Goal: Task Accomplishment & Management: Use online tool/utility

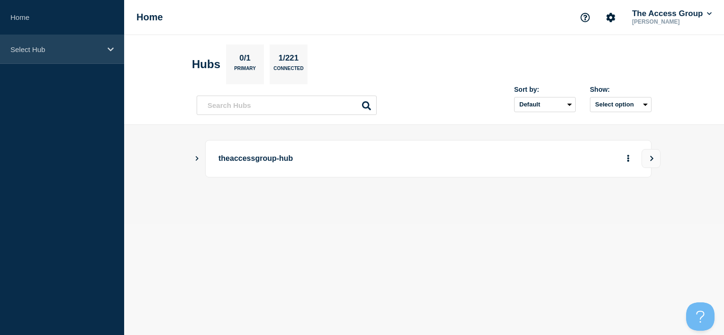
click at [91, 57] on div "Select Hub" at bounding box center [62, 49] width 124 height 29
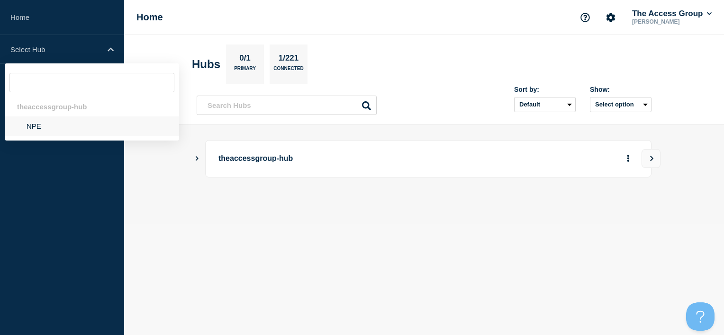
click at [59, 128] on li "NPE" at bounding box center [92, 126] width 174 height 19
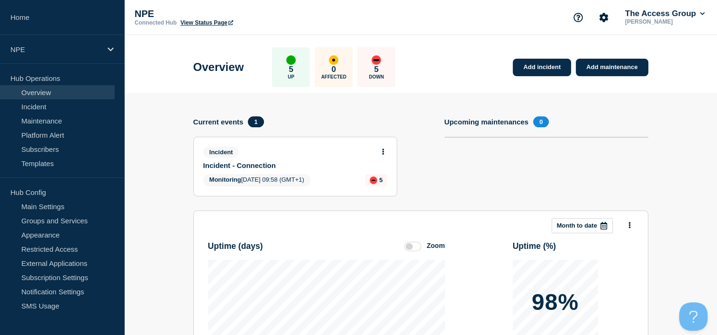
click at [385, 149] on button at bounding box center [383, 152] width 8 height 8
click at [379, 190] on link "Update incident" at bounding box center [383, 187] width 46 height 8
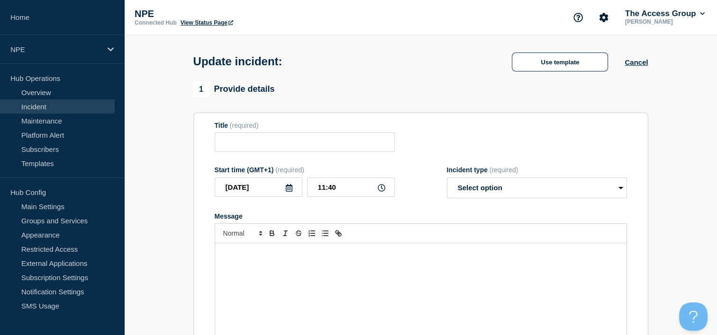
type input "Incident - Connection"
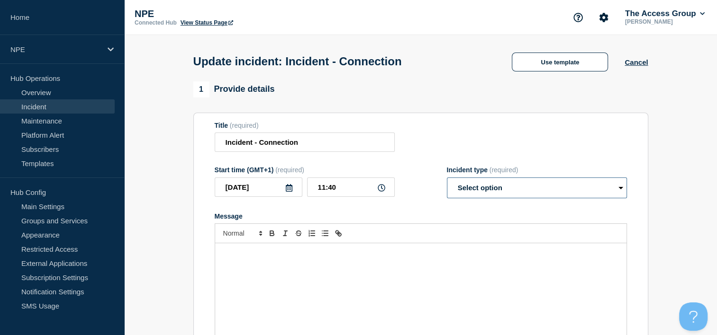
click at [487, 187] on select "Select option Investigating Identified Monitoring Resolved" at bounding box center [537, 188] width 180 height 21
select select "resolved"
click at [447, 181] on select "Select option Investigating Identified Monitoring Resolved" at bounding box center [537, 188] width 180 height 21
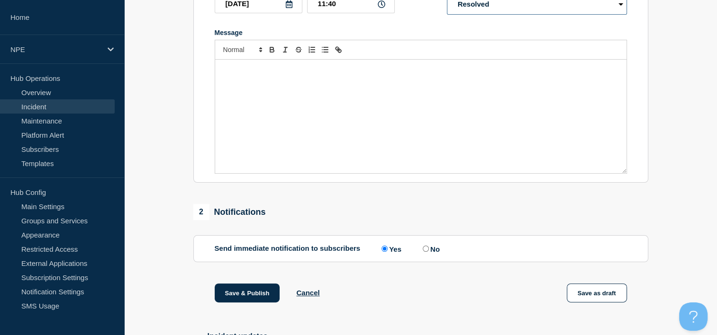
scroll to position [190, 0]
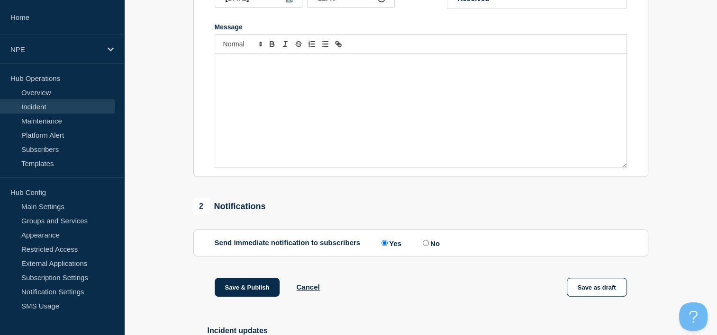
click at [252, 64] on p "Message" at bounding box center [420, 64] width 397 height 9
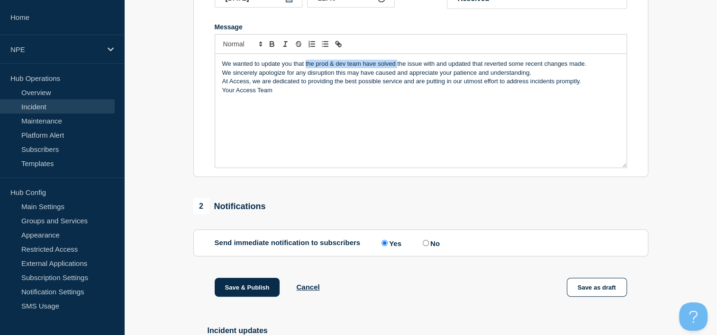
drag, startPoint x: 305, startPoint y: 67, endPoint x: 394, endPoint y: 66, distance: 89.6
click at [396, 66] on p "We wanted to update you that the prod & dev team have solved the issue with and…" at bounding box center [420, 64] width 397 height 9
drag, startPoint x: 516, startPoint y: 66, endPoint x: 332, endPoint y: 67, distance: 184.3
click at [332, 67] on p "We wanted to update you that the issue with and updated that reverted some rece…" at bounding box center [420, 64] width 397 height 9
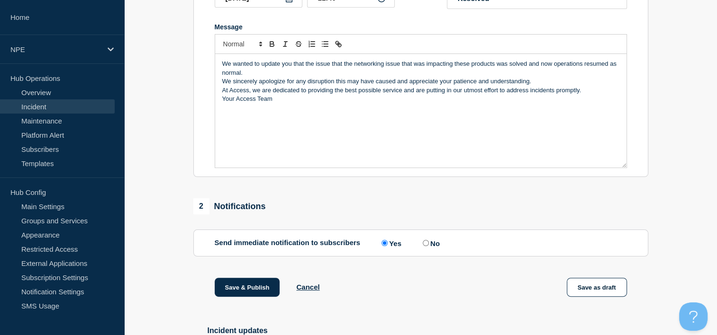
click at [390, 75] on p "We wanted to update you that the issue that the networking issue that was impac…" at bounding box center [420, 69] width 397 height 18
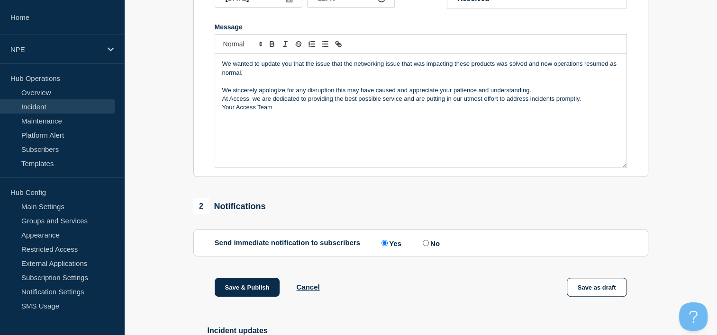
click at [532, 92] on p "We sincerely apologize for any disruption this may have caused and appreciate y…" at bounding box center [420, 90] width 397 height 9
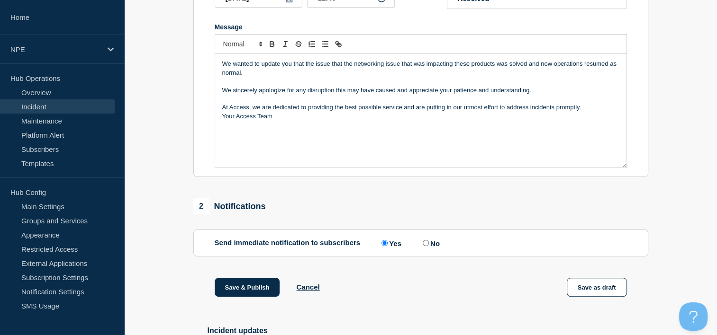
click at [595, 112] on p "At Access, we are dedicated to providing the best possible service and are putt…" at bounding box center [420, 107] width 397 height 9
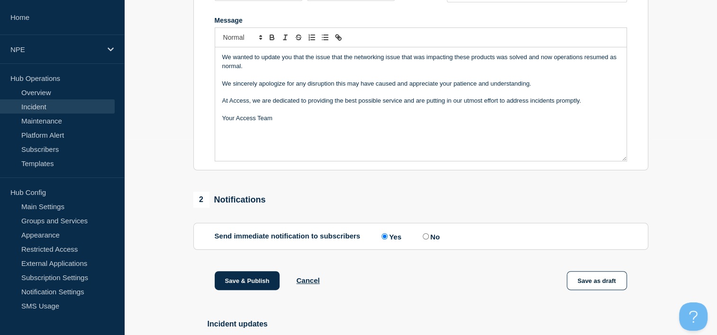
scroll to position [302, 0]
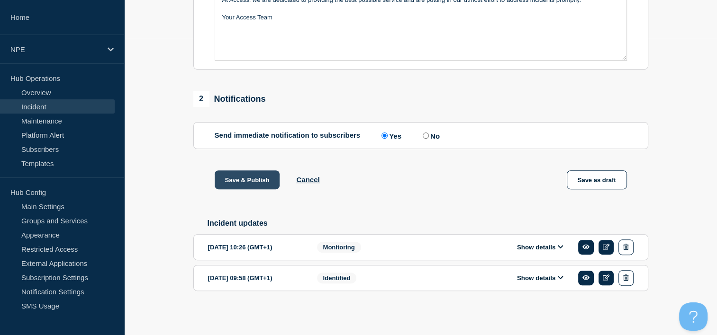
click at [234, 178] on button "Save & Publish" at bounding box center [247, 180] width 65 height 19
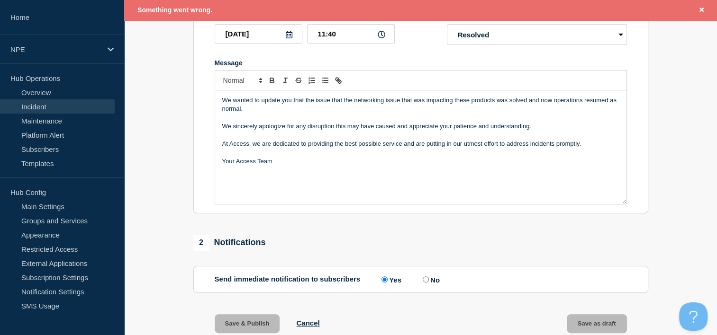
scroll to position [38, 0]
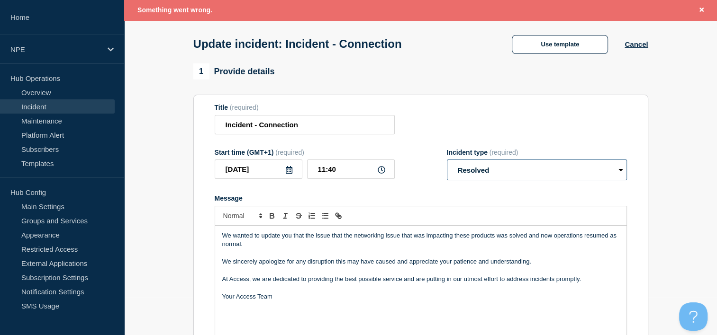
click at [538, 171] on select "Select option Investigating Identified Monitoring Resolved" at bounding box center [537, 170] width 180 height 21
click at [447, 163] on select "Select option Investigating Identified Monitoring Resolved" at bounding box center [537, 170] width 180 height 21
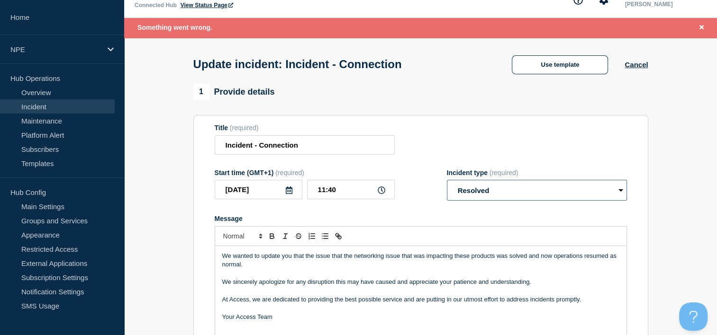
scroll to position [0, 0]
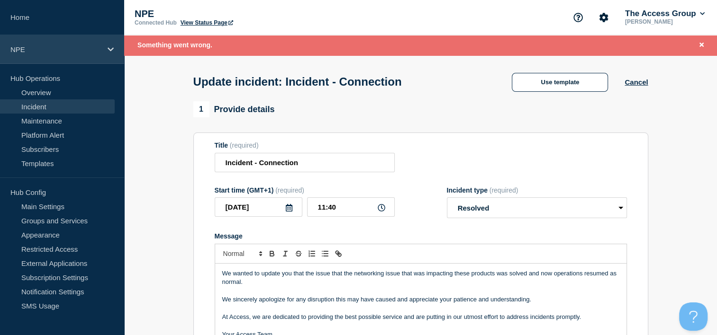
click at [39, 47] on p "NPE" at bounding box center [55, 49] width 91 height 8
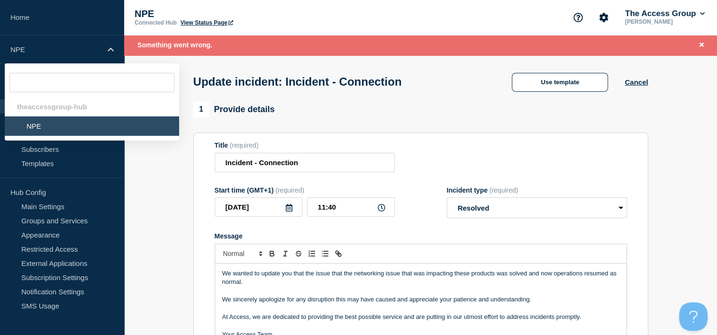
click at [52, 128] on li "NPE" at bounding box center [92, 126] width 174 height 19
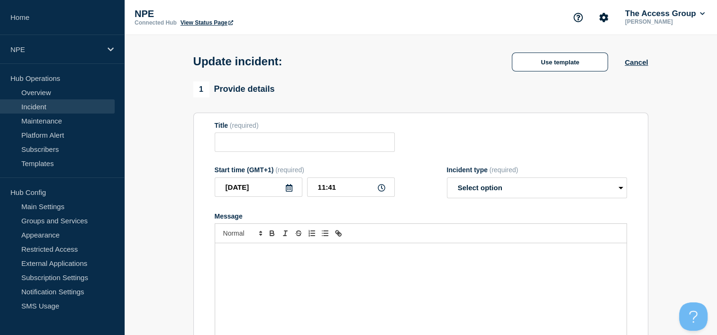
type input "Incident - Connection"
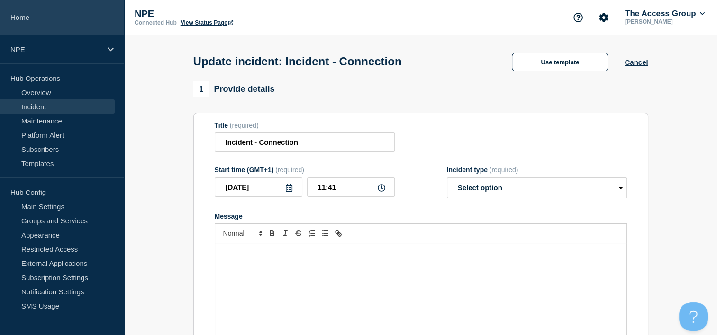
click at [66, 21] on link "Home" at bounding box center [62, 17] width 124 height 35
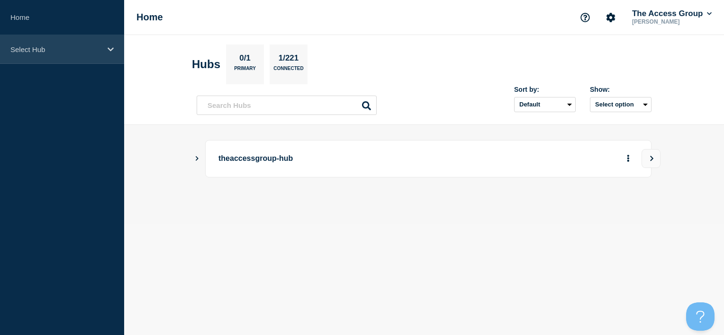
click at [61, 48] on p "Select Hub" at bounding box center [55, 49] width 91 height 8
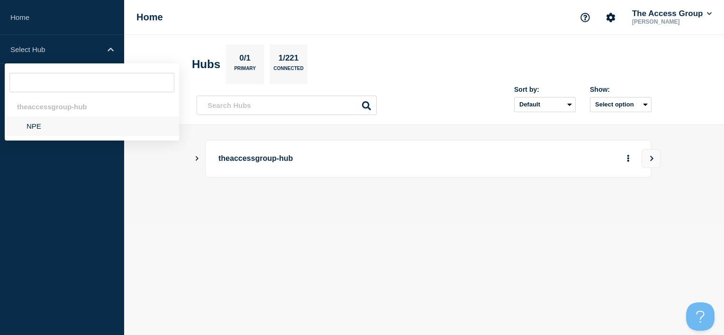
click at [64, 129] on li "NPE" at bounding box center [92, 126] width 174 height 19
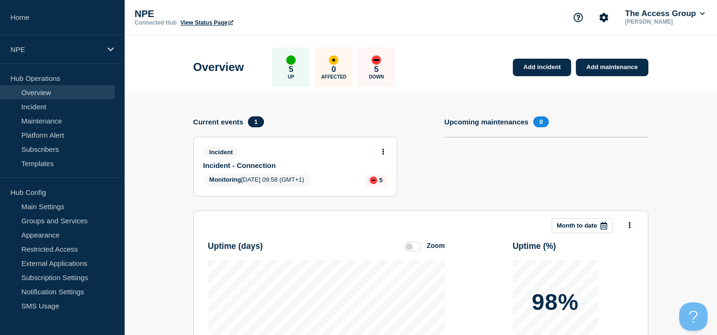
click at [384, 148] on button at bounding box center [383, 152] width 8 height 8
click at [383, 188] on link "Update incident" at bounding box center [383, 187] width 46 height 8
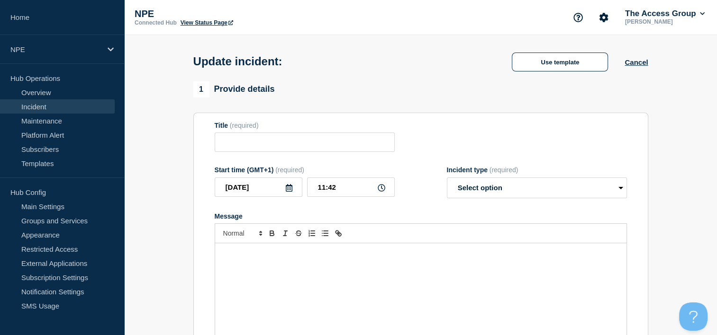
type input "Incident - Connection"
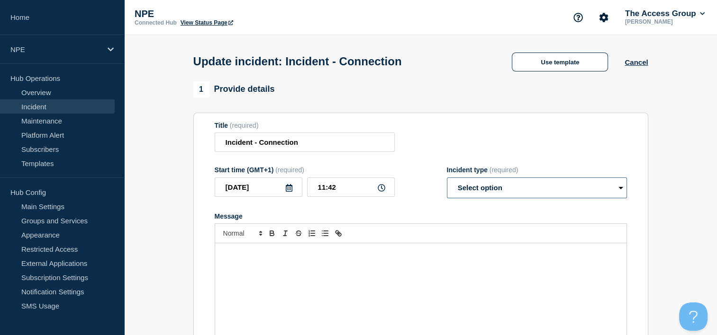
click at [545, 183] on select "Select option Investigating Identified Monitoring Resolved" at bounding box center [537, 188] width 180 height 21
select select "resolved"
click at [447, 181] on select "Select option Investigating Identified Monitoring Resolved" at bounding box center [537, 188] width 180 height 21
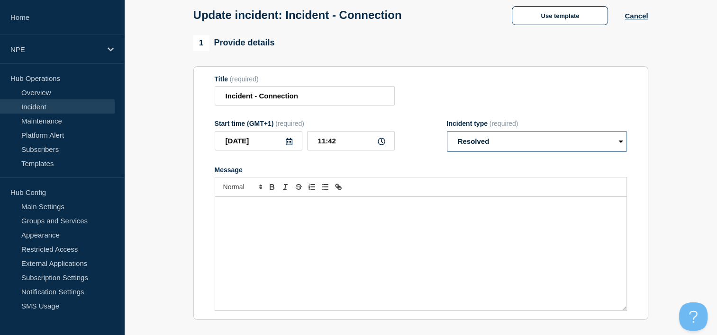
scroll to position [95, 0]
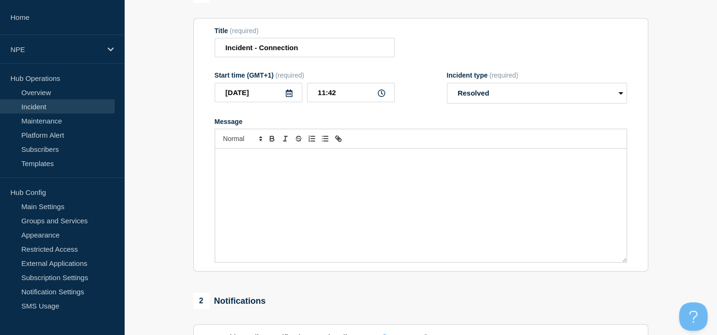
click at [275, 183] on div "Message" at bounding box center [420, 206] width 411 height 114
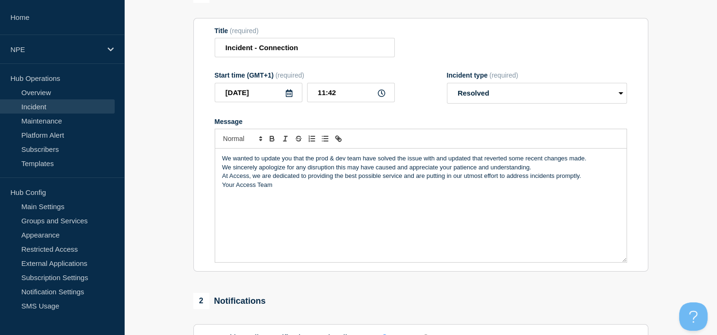
click at [557, 170] on p "We sincerely apologize for any disruption this may have caused and appreciate y…" at bounding box center [420, 167] width 397 height 9
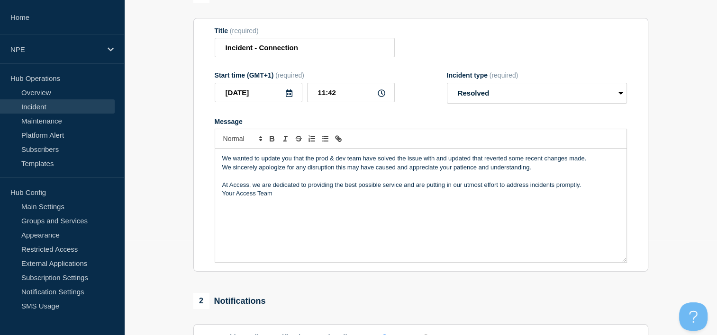
click at [586, 188] on p "At Access, we are dedicated to providing the best possible service and are putt…" at bounding box center [420, 185] width 397 height 9
click at [598, 163] on p "We wanted to update you that the prod & dev team have solved the issue with and…" at bounding box center [420, 158] width 397 height 9
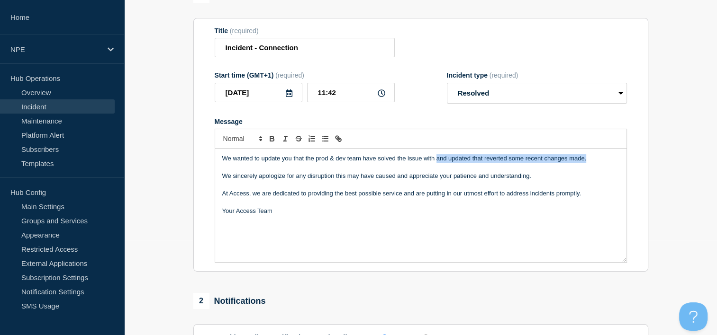
drag, startPoint x: 593, startPoint y: 161, endPoint x: 436, endPoint y: 162, distance: 156.8
click at [436, 162] on p "We wanted to update you that the prod & dev team have solved the issue with and…" at bounding box center [420, 158] width 397 height 9
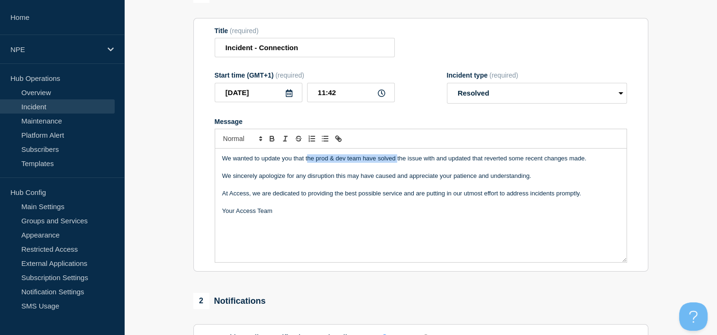
drag, startPoint x: 397, startPoint y: 162, endPoint x: 307, endPoint y: 165, distance: 90.1
click at [307, 163] on p "We wanted to update you that the prod & dev team have solved the issue with and…" at bounding box center [420, 158] width 397 height 9
drag, startPoint x: 397, startPoint y: 163, endPoint x: 304, endPoint y: 164, distance: 92.4
click at [304, 163] on p "We wanted to update you that the prod & dev team have solved the issue with and…" at bounding box center [420, 158] width 397 height 9
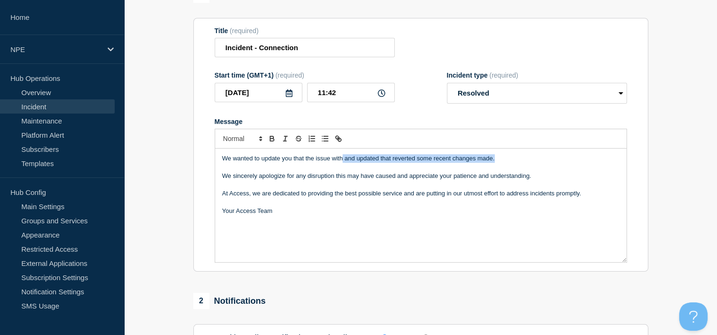
drag, startPoint x: 501, startPoint y: 159, endPoint x: 343, endPoint y: 159, distance: 158.7
click at [343, 159] on p "We wanted to update you that the issue with and updated that reverted some rece…" at bounding box center [420, 158] width 397 height 9
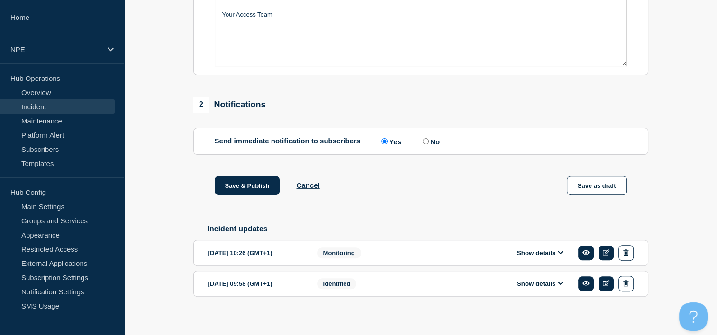
scroll to position [302, 0]
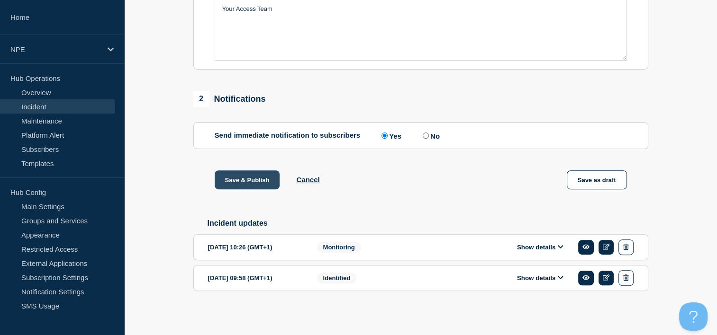
click at [246, 179] on button "Save & Publish" at bounding box center [247, 180] width 65 height 19
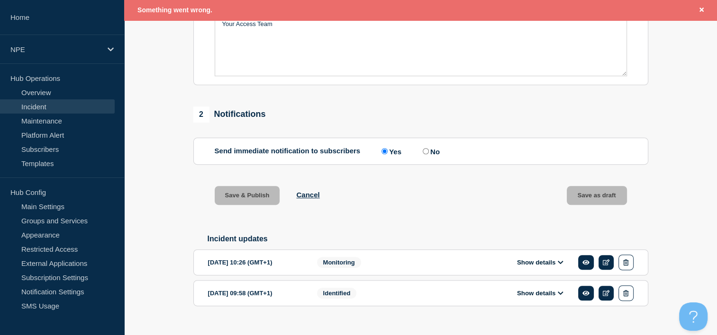
scroll to position [322, 0]
